Goal: Task Accomplishment & Management: Use online tool/utility

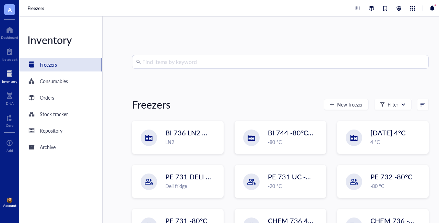
click at [201, 52] on div "Find items by keyword Freezers New freezer Filter BI 736 LN2 Chest LN2 BI 744 -…" at bounding box center [281, 119] width 356 height 206
click at [194, 64] on input "search" at bounding box center [283, 61] width 282 height 13
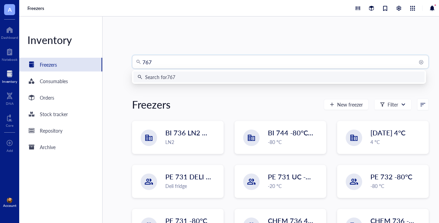
type input "7679"
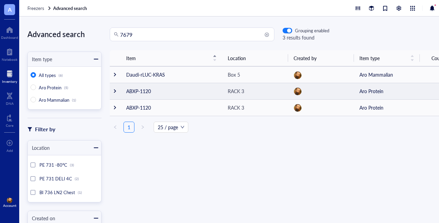
click at [114, 91] on div at bounding box center [114, 90] width 5 height 5
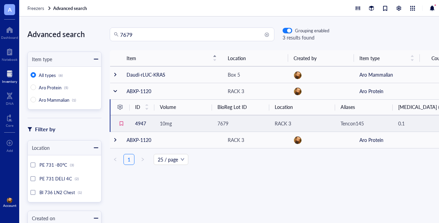
click at [169, 123] on span "10mg" at bounding box center [166, 123] width 12 height 7
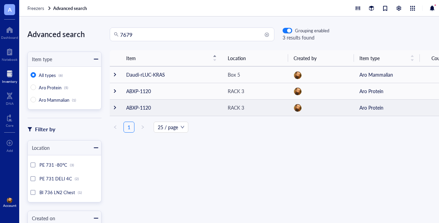
click at [114, 107] on div at bounding box center [114, 107] width 5 height 5
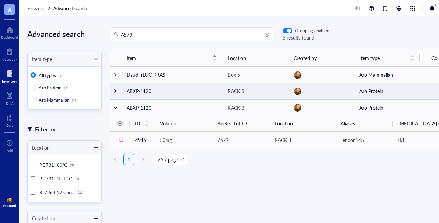
click at [116, 92] on div at bounding box center [115, 90] width 5 height 5
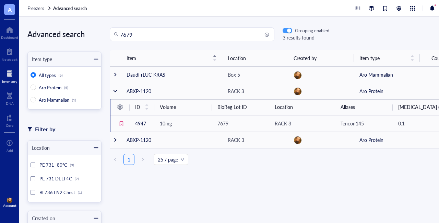
click at [289, 30] on div "button" at bounding box center [289, 31] width 4 height 4
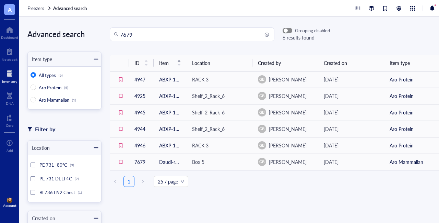
click at [289, 30] on span "button" at bounding box center [287, 30] width 9 height 5
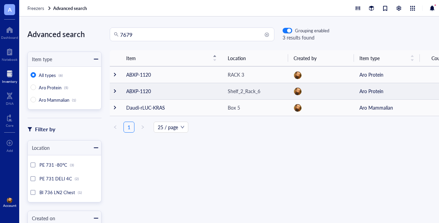
click at [119, 91] on td at bounding box center [115, 91] width 11 height 16
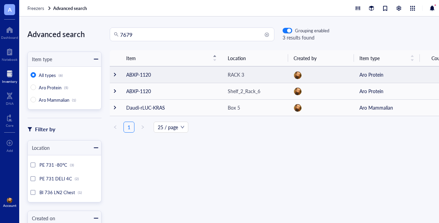
click at [115, 78] on td at bounding box center [115, 74] width 11 height 16
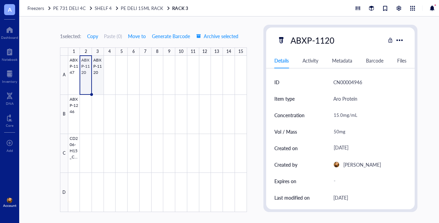
click at [99, 63] on div at bounding box center [157, 134] width 179 height 156
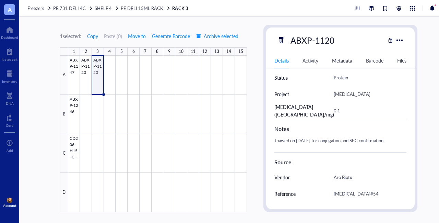
scroll to position [246, 0]
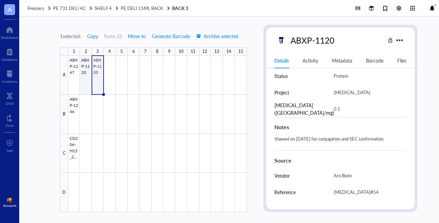
click at [87, 63] on div at bounding box center [157, 134] width 179 height 156
type textarea "Keep everyone on the same page…"
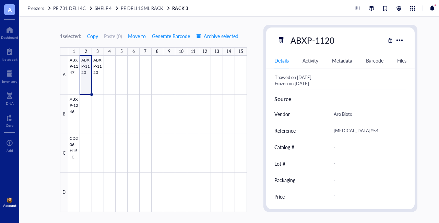
click at [323, 82] on div "Thawed on 7/28/2025. Frozen on 7/29/2025." at bounding box center [338, 80] width 132 height 16
type textarea "Thawed on 7/28/2025. Frozen on 7/29/2025."
click at [34, 63] on div "1 selected: Copy Paste ( 0 ) Move to Generate Barcode Archive selected 1 2 3 4 …" at bounding box center [238, 119] width 439 height 206
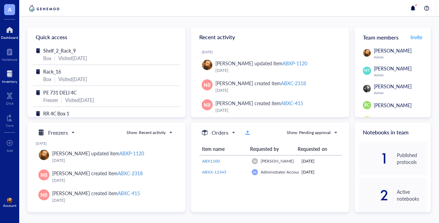
click at [10, 77] on div at bounding box center [9, 73] width 15 height 11
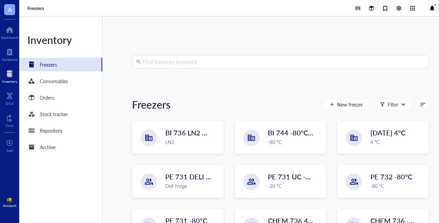
click at [200, 64] on input "search" at bounding box center [283, 61] width 282 height 13
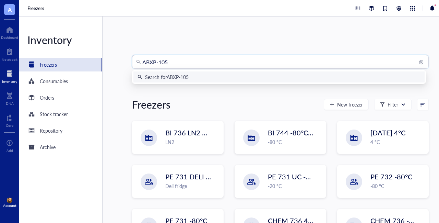
type input "ABXP-1058"
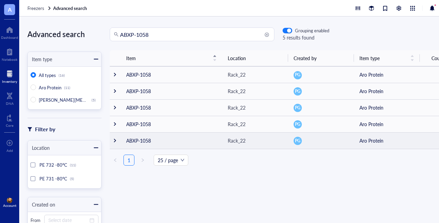
click at [114, 139] on div at bounding box center [114, 140] width 5 height 5
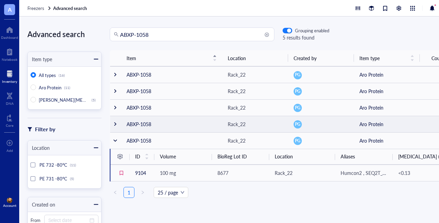
click at [116, 123] on div at bounding box center [115, 123] width 5 height 5
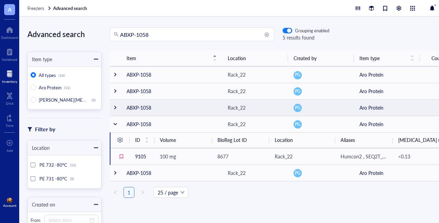
click at [117, 108] on div at bounding box center [115, 107] width 5 height 5
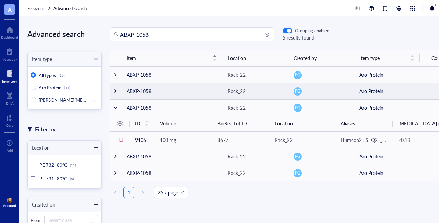
click at [116, 90] on div at bounding box center [115, 90] width 5 height 5
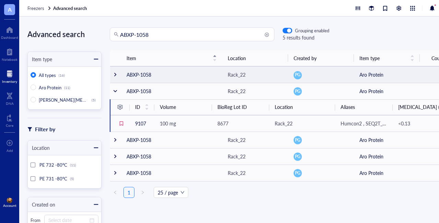
click at [115, 75] on div at bounding box center [115, 74] width 5 height 5
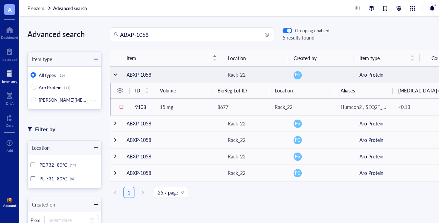
click at [117, 73] on div at bounding box center [115, 74] width 5 height 5
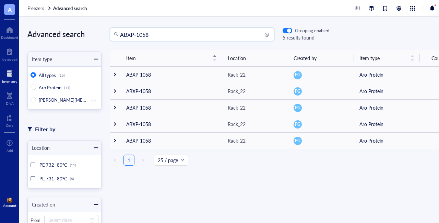
drag, startPoint x: 167, startPoint y: 35, endPoint x: 85, endPoint y: 33, distance: 82.3
click at [85, 33] on div "Advanced search Item type All types (16) Aro Protein (11) Aro [MEDICAL_DATA] (5…" at bounding box center [238, 119] width 439 height 206
type input "ABXP-1152"
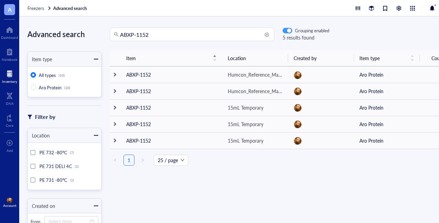
click at [289, 29] on div "button" at bounding box center [289, 31] width 4 height 4
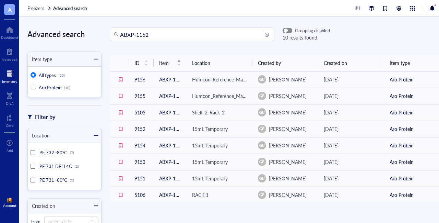
click at [287, 29] on span "button" at bounding box center [287, 30] width 9 height 5
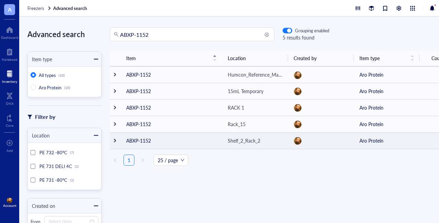
click at [116, 140] on div at bounding box center [114, 140] width 5 height 5
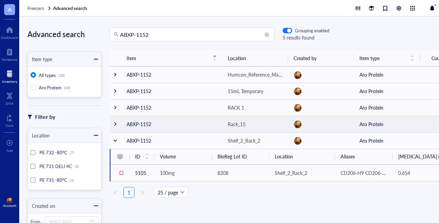
click at [115, 125] on div at bounding box center [115, 123] width 5 height 5
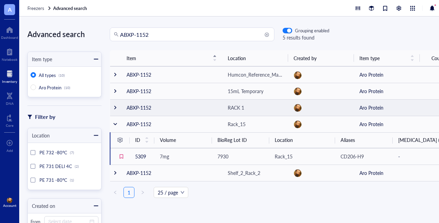
click at [115, 107] on div at bounding box center [115, 107] width 5 height 5
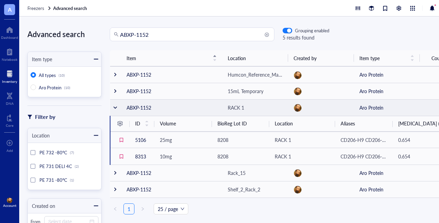
click at [118, 107] on td at bounding box center [115, 107] width 11 height 16
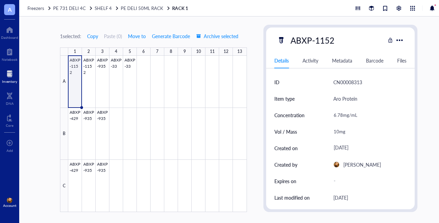
click at [10, 74] on div at bounding box center [9, 73] width 15 height 11
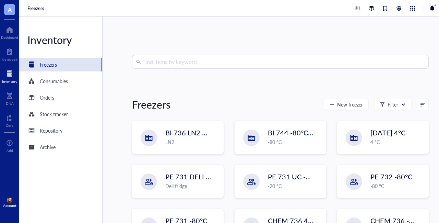
click at [211, 61] on input "search" at bounding box center [283, 61] width 282 height 13
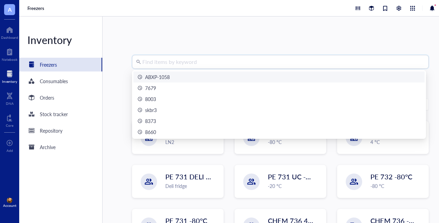
click at [165, 76] on div "ABXP-1058" at bounding box center [157, 77] width 25 height 8
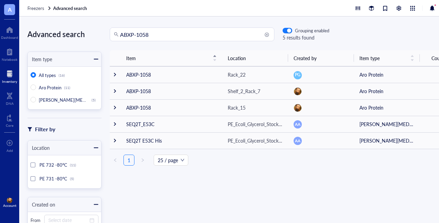
click at [362, 188] on div "Item Location Created by Item type Count ABXP-1058 Rack_22 PG Aro Protein 5 ABX…" at bounding box center [280, 125] width 357 height 151
click at [47, 88] on span "Aro Protein" at bounding box center [50, 87] width 23 height 7
click at [36, 88] on input "Aro Protein (11)" at bounding box center [33, 86] width 5 height 5
radio input "true"
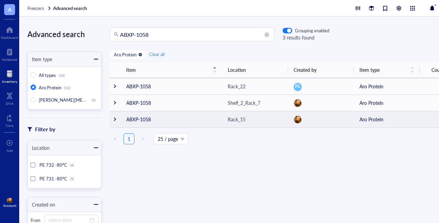
click at [115, 120] on div at bounding box center [114, 119] width 5 height 5
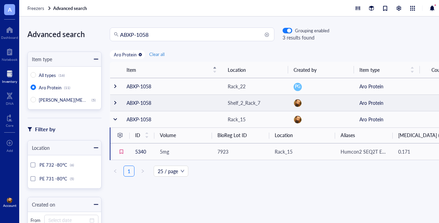
click at [116, 102] on div at bounding box center [115, 102] width 5 height 5
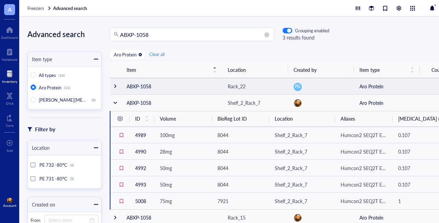
click at [116, 86] on div at bounding box center [115, 86] width 5 height 5
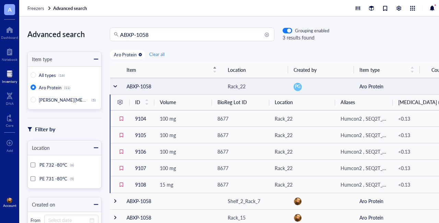
click at [116, 86] on div at bounding box center [115, 86] width 5 height 5
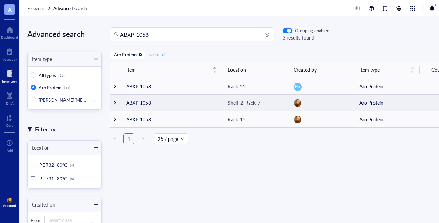
click at [116, 101] on div at bounding box center [114, 102] width 5 height 5
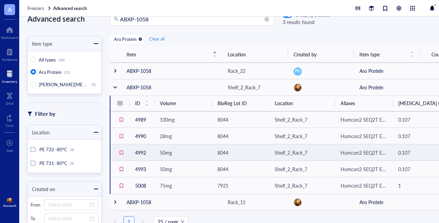
scroll to position [16, 0]
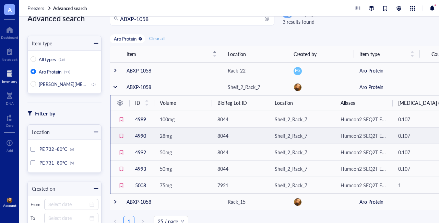
click at [142, 135] on td "4990" at bounding box center [142, 135] width 25 height 16
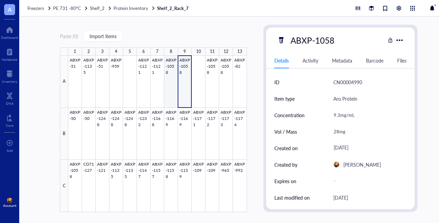
click at [172, 86] on div at bounding box center [157, 134] width 179 height 156
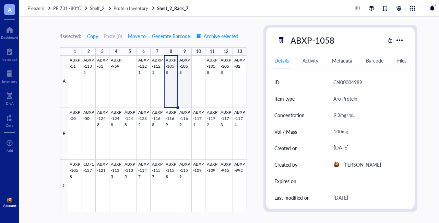
click at [186, 86] on div at bounding box center [157, 134] width 179 height 156
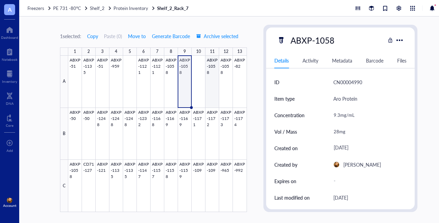
click at [212, 86] on div at bounding box center [157, 134] width 179 height 156
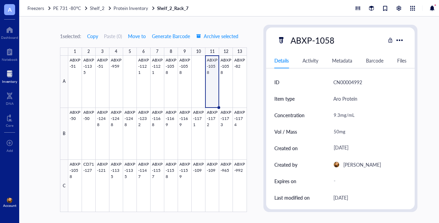
click at [7, 78] on div at bounding box center [9, 73] width 15 height 11
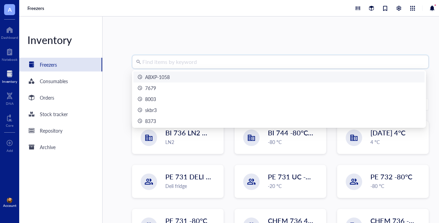
click at [183, 60] on input "search" at bounding box center [283, 61] width 282 height 13
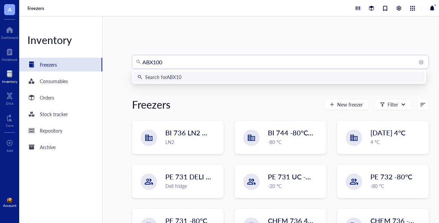
type input "ABX1001"
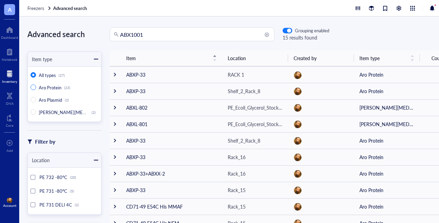
click at [45, 86] on span "Aro Protein" at bounding box center [50, 87] width 23 height 7
click at [36, 86] on input "Aro Protein (23)" at bounding box center [33, 86] width 5 height 5
radio input "true"
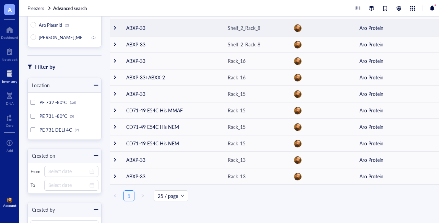
scroll to position [75, 0]
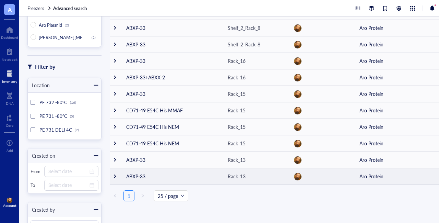
click at [114, 176] on div at bounding box center [114, 176] width 5 height 5
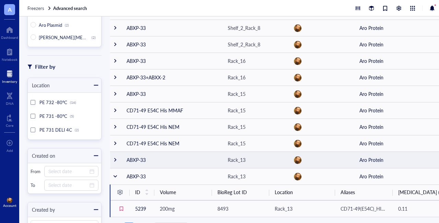
click at [115, 158] on div at bounding box center [115, 159] width 5 height 5
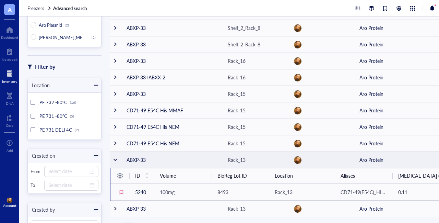
click at [114, 159] on div at bounding box center [115, 159] width 5 height 5
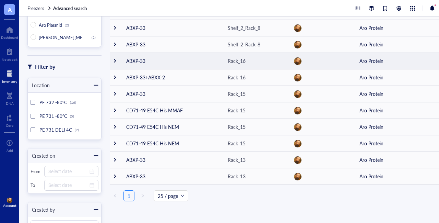
click at [117, 59] on div at bounding box center [114, 60] width 5 height 5
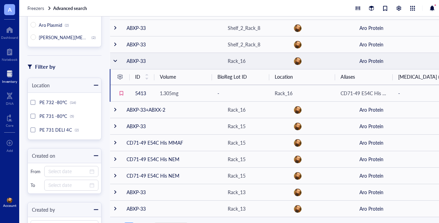
click at [116, 59] on div at bounding box center [115, 60] width 5 height 5
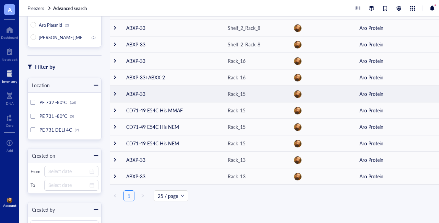
click at [115, 93] on div at bounding box center [114, 93] width 5 height 5
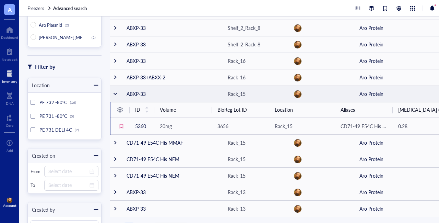
click at [115, 93] on div at bounding box center [115, 93] width 5 height 5
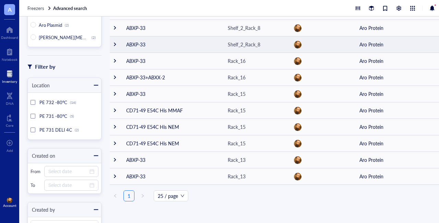
click at [115, 44] on div at bounding box center [114, 44] width 5 height 5
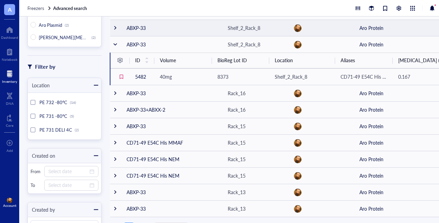
click at [114, 28] on div at bounding box center [115, 27] width 5 height 5
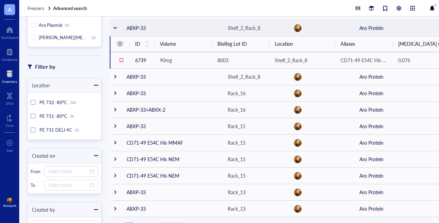
click at [114, 28] on div at bounding box center [115, 27] width 5 height 5
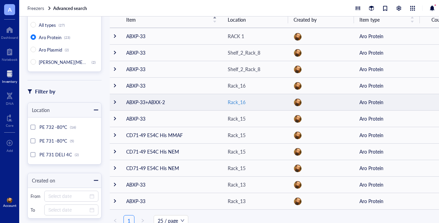
scroll to position [49, 0]
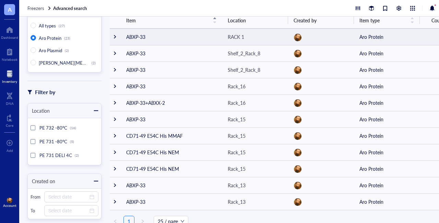
click at [114, 36] on div at bounding box center [114, 36] width 5 height 5
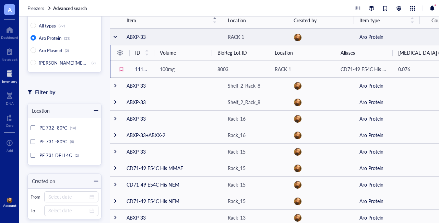
click at [115, 37] on div at bounding box center [115, 36] width 5 height 5
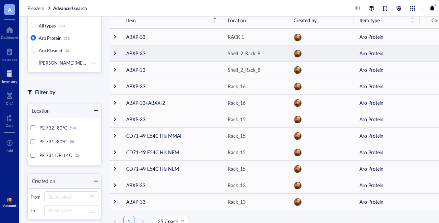
click at [115, 51] on div at bounding box center [114, 53] width 5 height 5
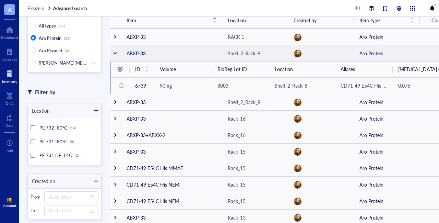
click at [115, 51] on div at bounding box center [115, 53] width 5 height 5
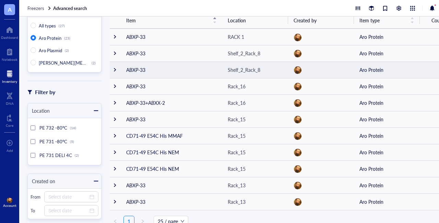
click at [115, 71] on div at bounding box center [114, 69] width 5 height 5
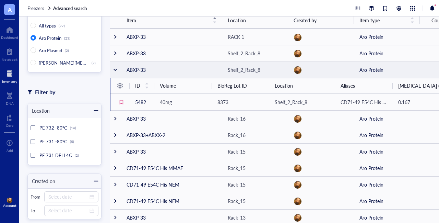
click at [115, 71] on div at bounding box center [115, 69] width 5 height 5
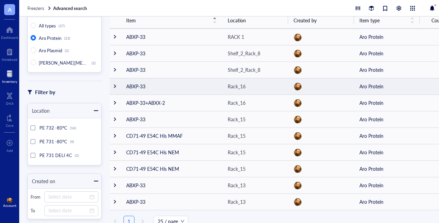
click at [115, 84] on div at bounding box center [114, 86] width 5 height 5
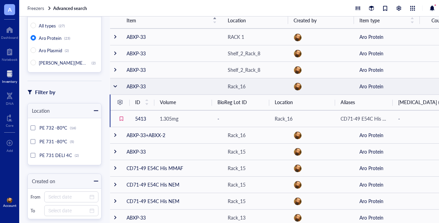
click at [115, 84] on div at bounding box center [115, 86] width 5 height 5
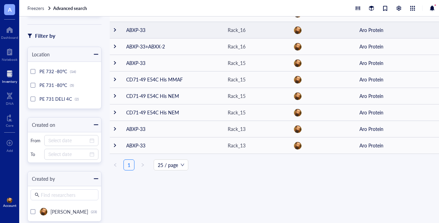
scroll to position [106, 0]
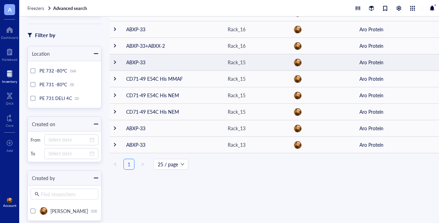
click at [114, 63] on div at bounding box center [114, 62] width 5 height 5
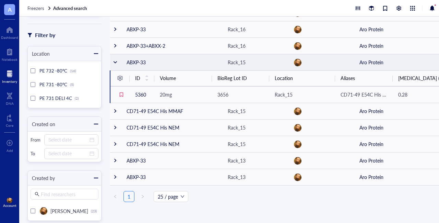
click at [114, 63] on div at bounding box center [115, 62] width 5 height 5
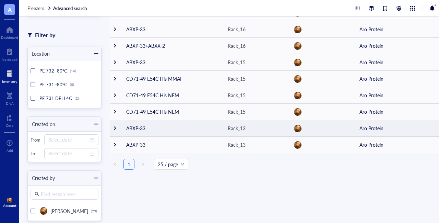
click at [114, 125] on td at bounding box center [115, 128] width 11 height 16
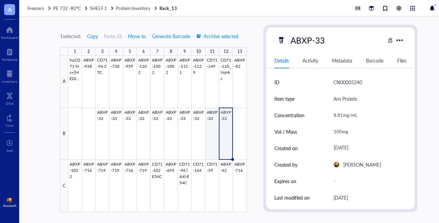
click at [210, 128] on div at bounding box center [157, 134] width 179 height 156
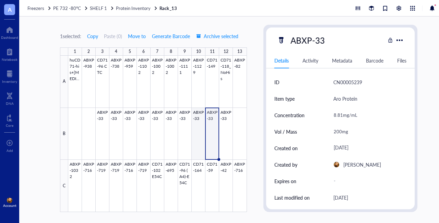
click at [198, 126] on div at bounding box center [157, 134] width 179 height 156
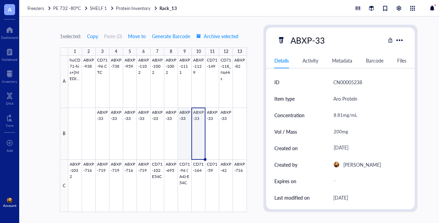
click at [182, 125] on div at bounding box center [157, 134] width 179 height 156
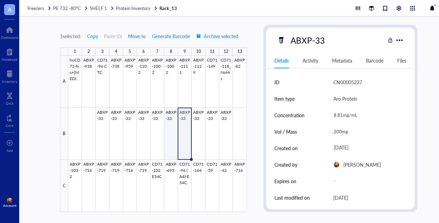
click at [170, 127] on div at bounding box center [157, 134] width 179 height 156
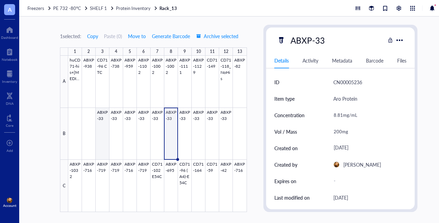
click at [102, 125] on div at bounding box center [157, 134] width 179 height 156
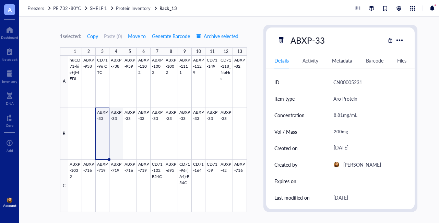
click at [118, 133] on div at bounding box center [157, 134] width 179 height 156
click at [104, 131] on div at bounding box center [157, 134] width 179 height 156
click at [8, 75] on div at bounding box center [9, 73] width 15 height 11
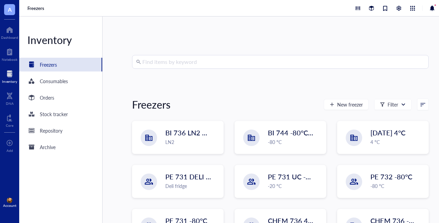
click at [191, 60] on input "search" at bounding box center [283, 61] width 282 height 13
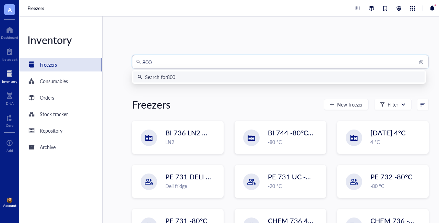
type input "8003"
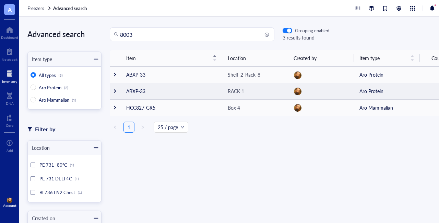
click at [114, 89] on div at bounding box center [114, 90] width 5 height 5
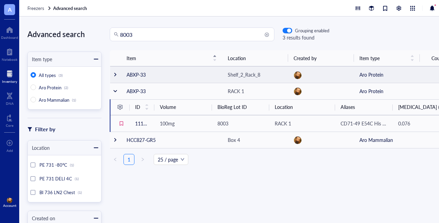
click at [115, 73] on div at bounding box center [115, 74] width 5 height 5
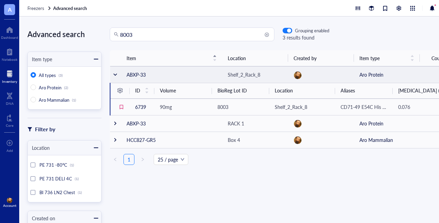
click at [117, 74] on div at bounding box center [115, 74] width 5 height 5
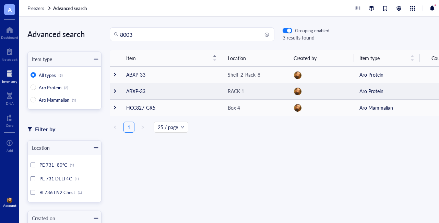
click at [117, 91] on div at bounding box center [114, 90] width 5 height 5
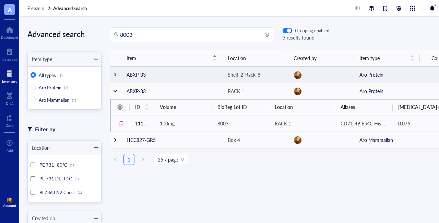
click at [117, 75] on div at bounding box center [115, 74] width 5 height 5
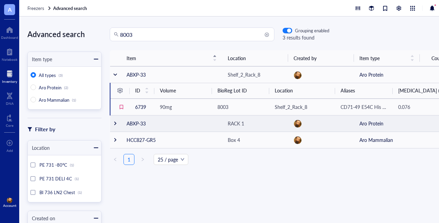
click at [114, 126] on div at bounding box center [115, 123] width 5 height 5
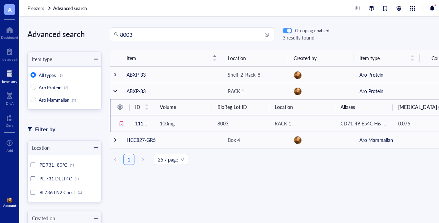
click at [290, 31] on div "button" at bounding box center [289, 31] width 4 height 4
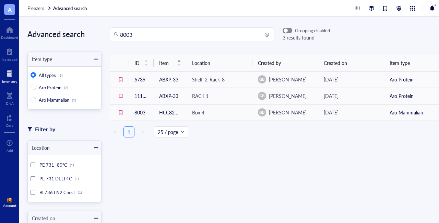
click at [288, 30] on span "button" at bounding box center [287, 30] width 9 height 5
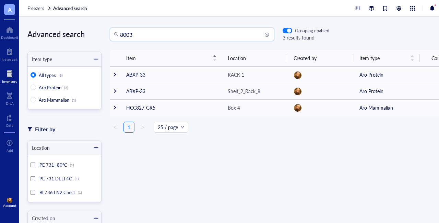
drag, startPoint x: 141, startPoint y: 33, endPoint x: 124, endPoint y: 34, distance: 17.2
click at [124, 34] on input "8003" at bounding box center [195, 34] width 150 height 13
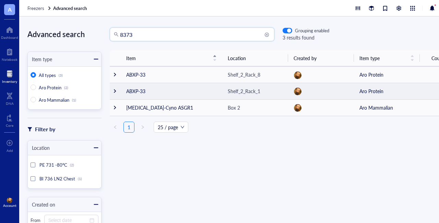
click at [116, 92] on div at bounding box center [114, 90] width 5 height 5
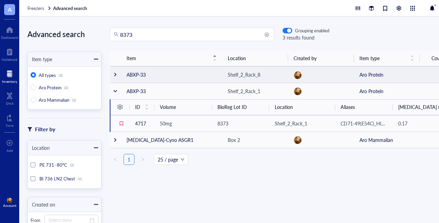
click at [115, 74] on div at bounding box center [115, 74] width 5 height 5
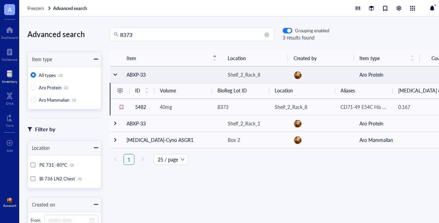
click at [115, 74] on div at bounding box center [115, 74] width 5 height 5
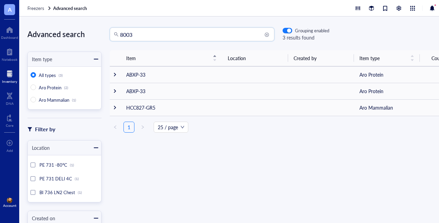
drag, startPoint x: 160, startPoint y: 34, endPoint x: 102, endPoint y: 34, distance: 58.0
click at [102, 34] on div "8003 8003 Grouping enabled 3 results found" at bounding box center [216, 34] width 228 height 14
type input "8493"
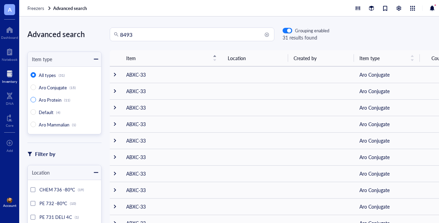
click at [50, 101] on span "Aro Protein" at bounding box center [50, 99] width 23 height 7
click at [36, 101] on input "Aro Protein (11)" at bounding box center [33, 99] width 5 height 5
radio input "true"
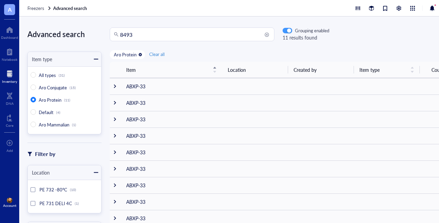
click at [290, 29] on div "button" at bounding box center [289, 31] width 4 height 4
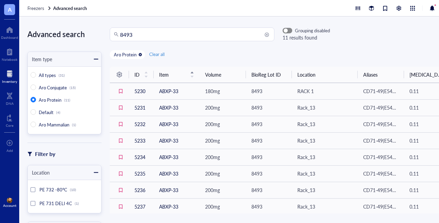
click at [290, 33] on span "button" at bounding box center [287, 30] width 9 height 5
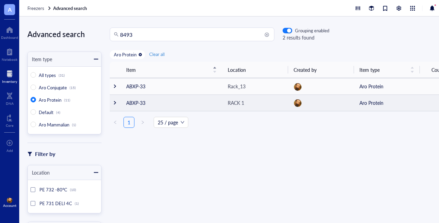
click at [115, 103] on div at bounding box center [114, 102] width 5 height 5
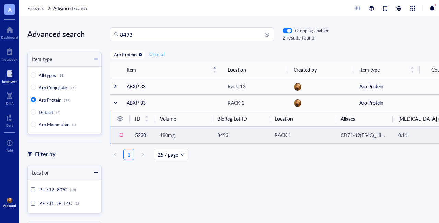
click at [166, 134] on span "180mg" at bounding box center [167, 134] width 15 height 7
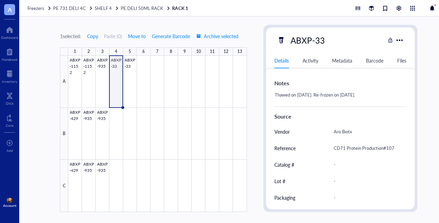
scroll to position [299, 0]
click at [130, 72] on div at bounding box center [157, 134] width 179 height 156
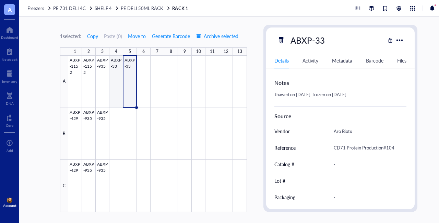
click at [115, 70] on div at bounding box center [157, 134] width 179 height 156
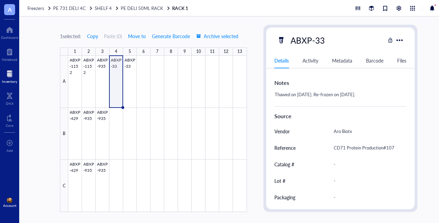
click at [9, 75] on div at bounding box center [9, 73] width 15 height 11
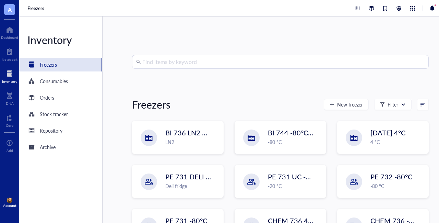
click at [225, 60] on input "search" at bounding box center [283, 61] width 282 height 13
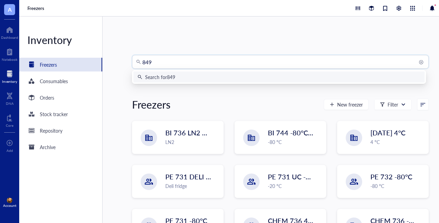
type input "8493"
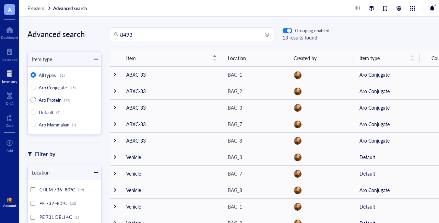
click at [47, 99] on span "Aro Protein" at bounding box center [50, 99] width 23 height 7
click at [36, 99] on input "Aro Protein (11)" at bounding box center [33, 99] width 5 height 5
radio input "true"
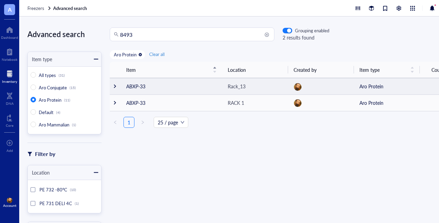
click at [110, 87] on td at bounding box center [115, 86] width 11 height 16
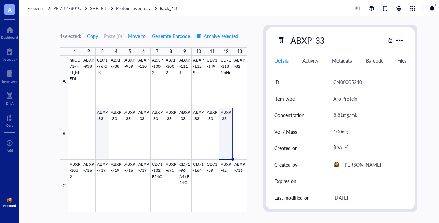
click at [100, 118] on div at bounding box center [157, 134] width 179 height 156
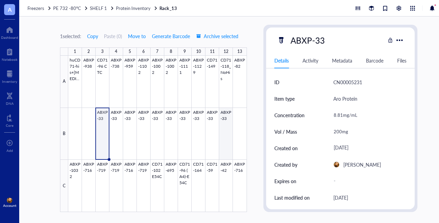
click at [224, 121] on div at bounding box center [157, 134] width 179 height 156
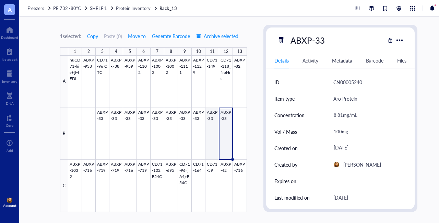
click at [210, 116] on div at bounding box center [157, 134] width 179 height 156
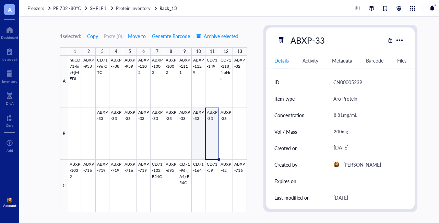
click at [194, 116] on div at bounding box center [157, 134] width 179 height 156
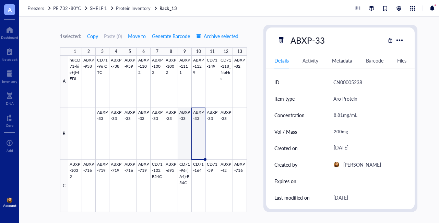
click at [184, 116] on div at bounding box center [157, 134] width 179 height 156
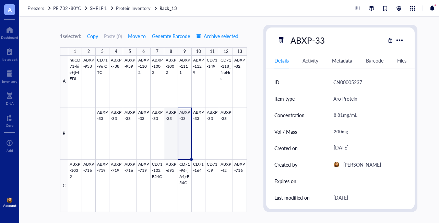
click at [171, 114] on div at bounding box center [157, 134] width 179 height 156
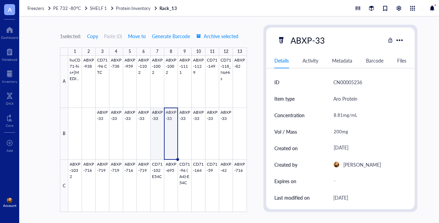
click at [155, 116] on div at bounding box center [157, 134] width 179 height 156
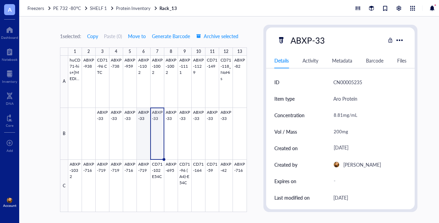
click at [138, 116] on div at bounding box center [157, 134] width 179 height 156
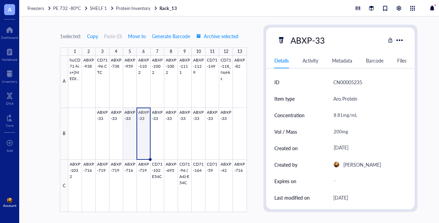
click at [130, 115] on div at bounding box center [157, 134] width 179 height 156
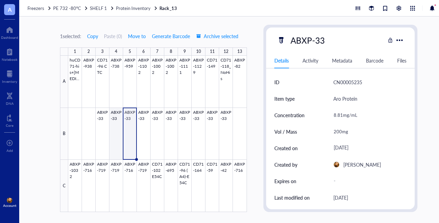
click at [115, 114] on div at bounding box center [157, 134] width 179 height 156
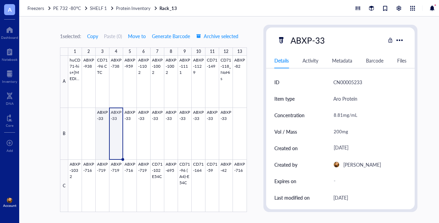
click at [102, 114] on div at bounding box center [157, 134] width 179 height 156
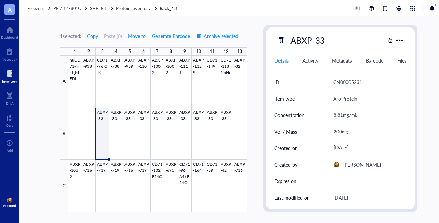
click at [7, 73] on div at bounding box center [9, 73] width 15 height 11
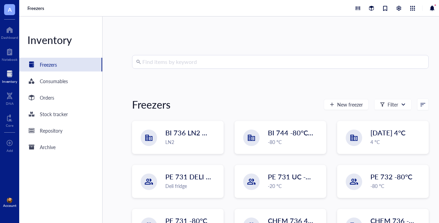
click at [176, 61] on input "search" at bounding box center [283, 61] width 282 height 13
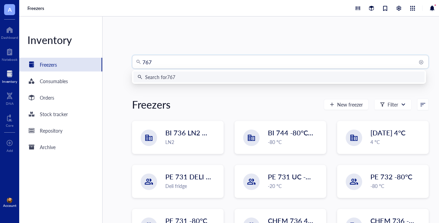
type input "7679"
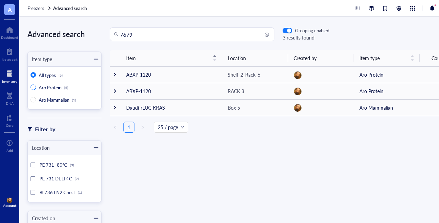
click at [50, 88] on span "Aro Protein" at bounding box center [50, 87] width 23 height 7
click at [36, 88] on input "Aro Protein (5)" at bounding box center [33, 86] width 5 height 5
radio input "true"
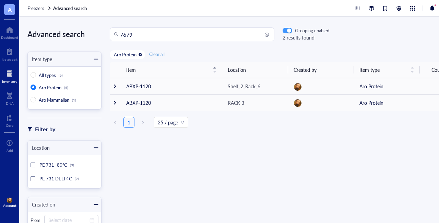
click at [290, 31] on div "button" at bounding box center [289, 31] width 4 height 4
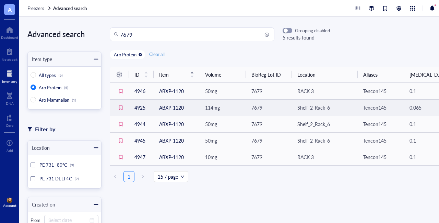
click at [137, 109] on td "4925" at bounding box center [141, 107] width 25 height 16
click at [139, 107] on td "4925" at bounding box center [141, 107] width 25 height 16
click at [144, 106] on td "4925" at bounding box center [141, 107] width 25 height 16
click at [171, 109] on td "ABXP-1120" at bounding box center [177, 107] width 46 height 16
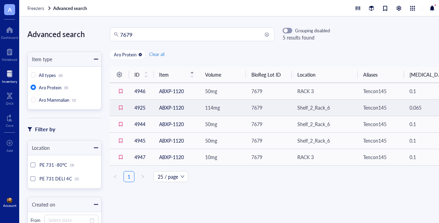
click at [213, 107] on span "114mg" at bounding box center [212, 107] width 15 height 7
click at [259, 109] on span "7679" at bounding box center [256, 107] width 11 height 7
click at [326, 109] on div "Shelf_2_Rack_6" at bounding box center [313, 108] width 33 height 8
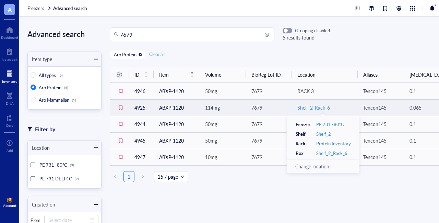
click at [349, 108] on div "Shelf_2_Rack_6" at bounding box center [324, 108] width 55 height 8
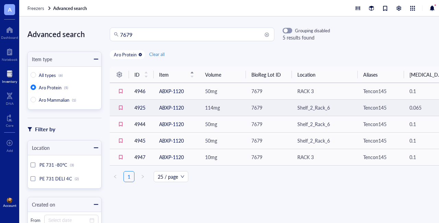
click at [373, 110] on span "Tencon145" at bounding box center [374, 107] width 23 height 7
click at [112, 107] on td at bounding box center [119, 107] width 19 height 16
click at [158, 109] on td "ABXP-1120" at bounding box center [177, 107] width 46 height 16
click at [272, 102] on td "7679" at bounding box center [269, 107] width 46 height 16
click at [347, 108] on div "Shelf_2_Rack_6" at bounding box center [324, 108] width 55 height 8
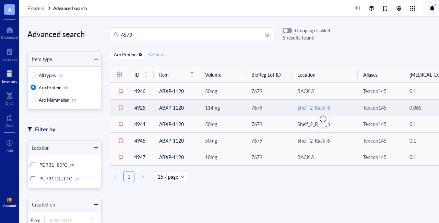
click at [347, 108] on div "Shelf_2_Rack_6" at bounding box center [324, 108] width 55 height 8
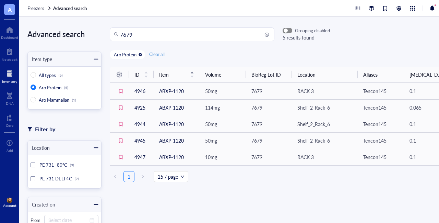
click at [285, 29] on div "button" at bounding box center [286, 31] width 4 height 4
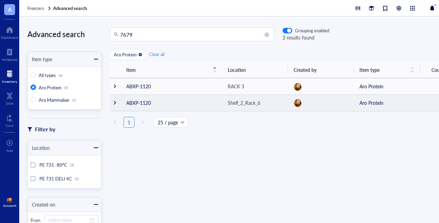
click at [114, 101] on div at bounding box center [114, 102] width 5 height 5
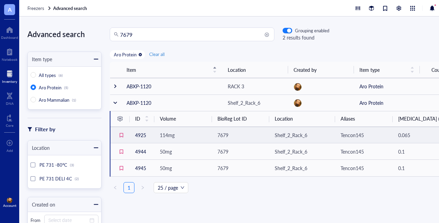
click at [168, 135] on span "114mg" at bounding box center [167, 134] width 15 height 7
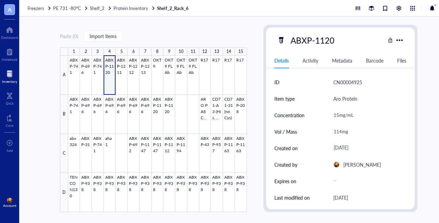
click at [5, 77] on div at bounding box center [9, 73] width 15 height 11
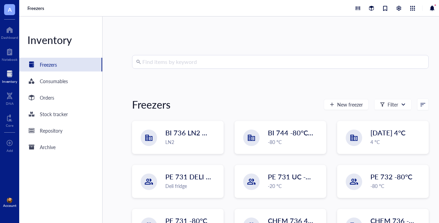
click at [195, 60] on input "search" at bounding box center [283, 61] width 282 height 13
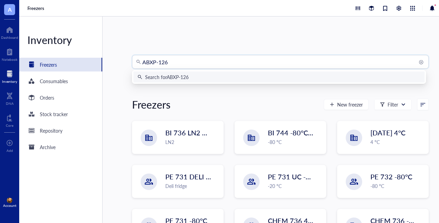
type input "ABXP-1261"
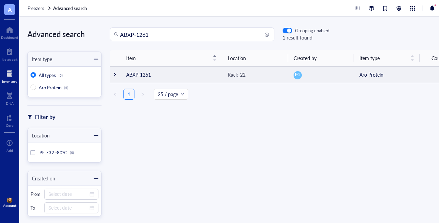
click at [114, 75] on div at bounding box center [114, 74] width 5 height 5
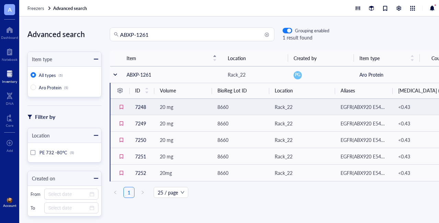
click at [143, 105] on td "7248" at bounding box center [142, 106] width 25 height 16
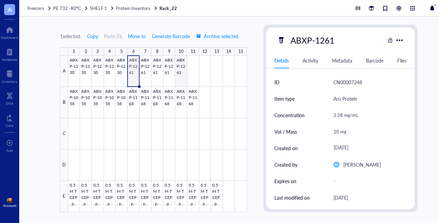
click at [181, 65] on div at bounding box center [157, 134] width 179 height 156
click at [141, 35] on span "Move to" at bounding box center [137, 35] width 18 height 5
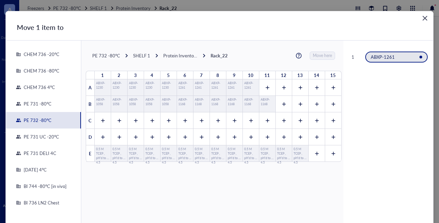
click at [42, 152] on div "PE 731 DELI 4C" at bounding box center [38, 153] width 35 height 6
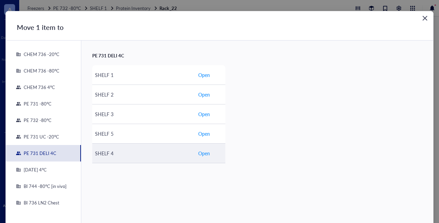
click at [107, 152] on div "SHELF 4" at bounding box center [143, 153] width 97 height 8
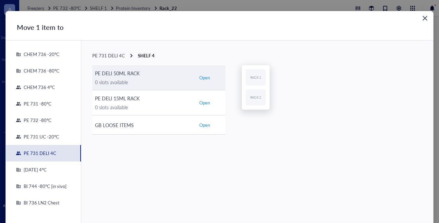
click at [203, 77] on span "Open" at bounding box center [204, 77] width 11 height 6
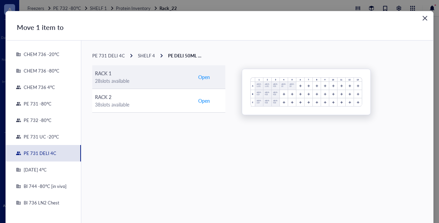
click at [203, 79] on span "Open" at bounding box center [204, 77] width 12 height 8
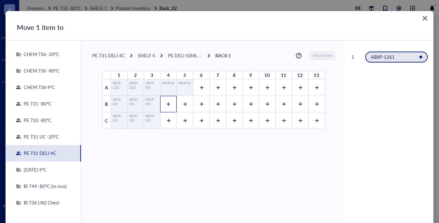
click at [165, 107] on div at bounding box center [168, 104] width 16 height 16
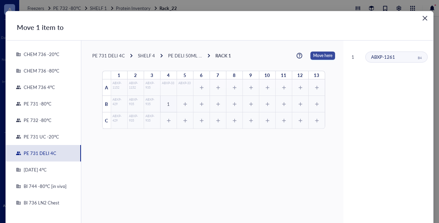
click at [318, 55] on span "Move here" at bounding box center [322, 55] width 19 height 8
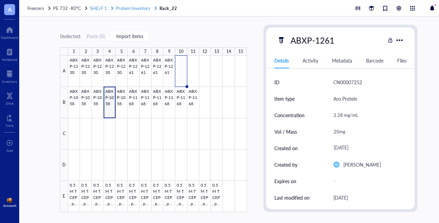
click at [125, 8] on span "Protein Inventory" at bounding box center [133, 8] width 35 height 7
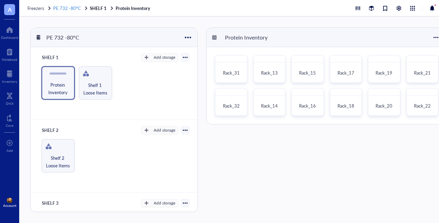
click at [75, 8] on span "PE 732 -80°C" at bounding box center [67, 8] width 28 height 7
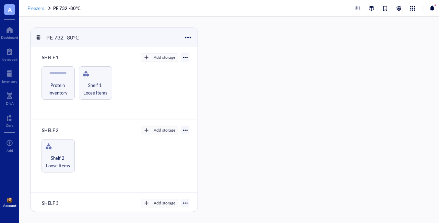
click at [38, 8] on span "Freezers" at bounding box center [35, 8] width 17 height 7
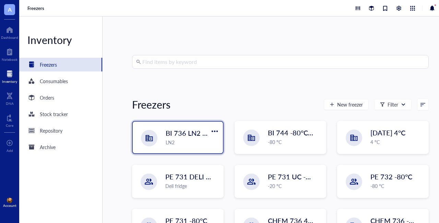
scroll to position [73, 0]
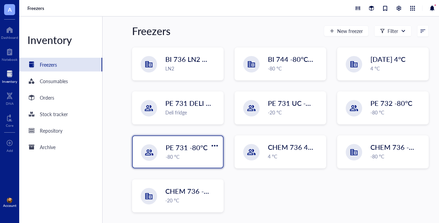
click at [187, 151] on span "PE 731 -80°C" at bounding box center [187, 147] width 42 height 10
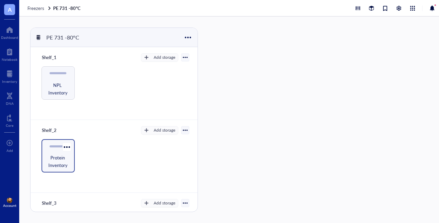
click at [57, 157] on span "Protein Inventory" at bounding box center [58, 161] width 26 height 15
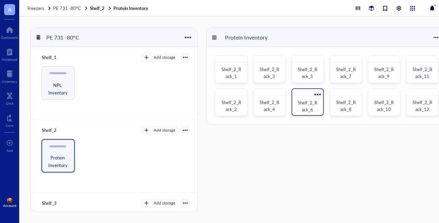
click at [303, 108] on span "Shelf_2_Rack_6" at bounding box center [308, 105] width 20 height 13
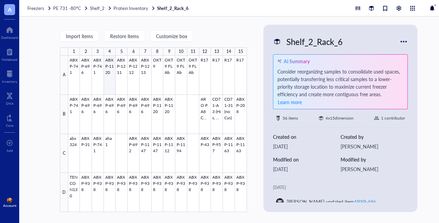
click at [110, 81] on div at bounding box center [157, 134] width 179 height 156
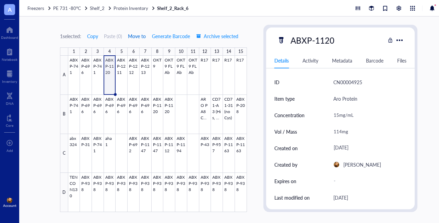
click at [137, 37] on span "Move to" at bounding box center [137, 35] width 18 height 5
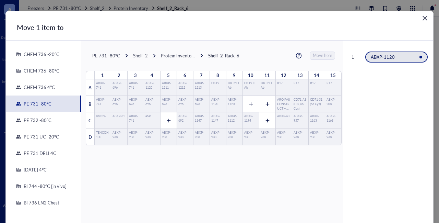
click at [38, 155] on div "PE 731 DELI 4C" at bounding box center [38, 153] width 35 height 6
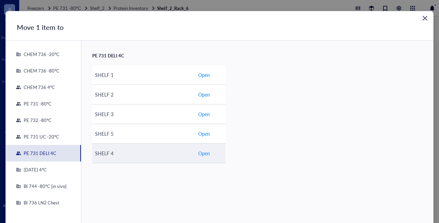
click at [202, 155] on span "Open" at bounding box center [204, 153] width 12 height 8
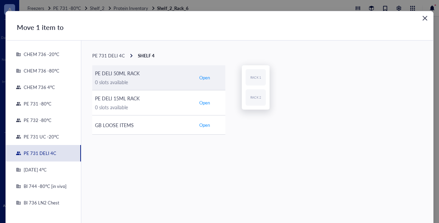
click at [202, 81] on button "Open" at bounding box center [204, 77] width 13 height 8
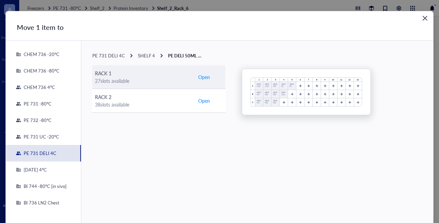
click at [207, 79] on span "Open" at bounding box center [204, 77] width 12 height 8
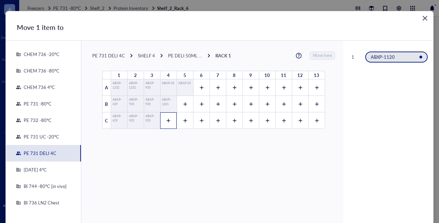
click at [166, 118] on icon at bounding box center [168, 120] width 5 height 5
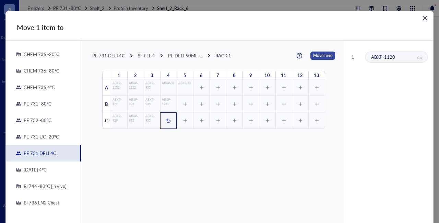
click at [320, 55] on span "Move here" at bounding box center [322, 55] width 19 height 8
